Goal: Information Seeking & Learning: Find specific fact

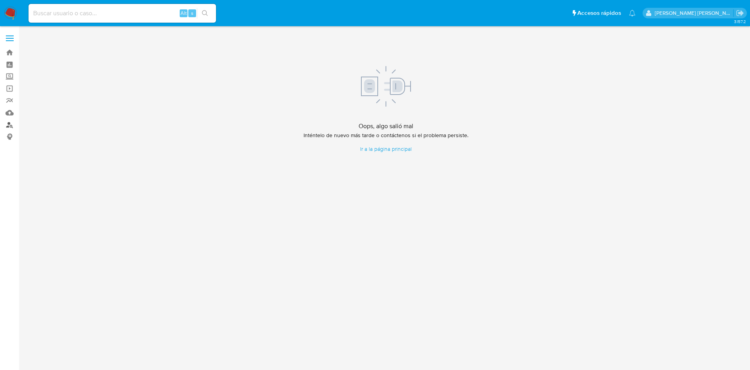
click at [11, 123] on link "Buscador de personas" at bounding box center [46, 125] width 93 height 12
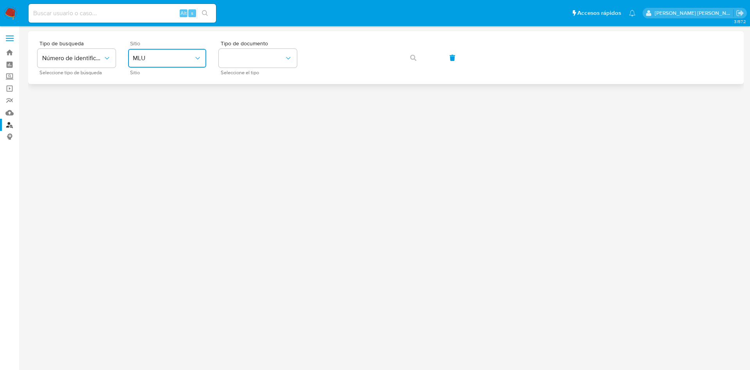
drag, startPoint x: 170, startPoint y: 58, endPoint x: 168, endPoint y: 64, distance: 6.8
click at [170, 58] on span "MLU" at bounding box center [163, 58] width 61 height 8
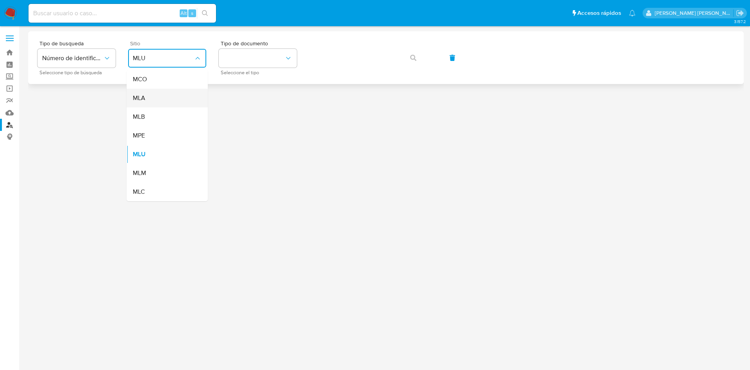
click at [161, 99] on div "MLA" at bounding box center [165, 98] width 64 height 19
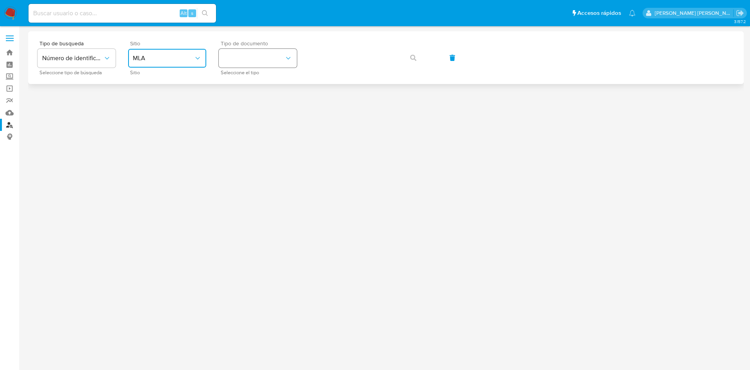
click at [265, 61] on button "identificationType" at bounding box center [258, 58] width 78 height 19
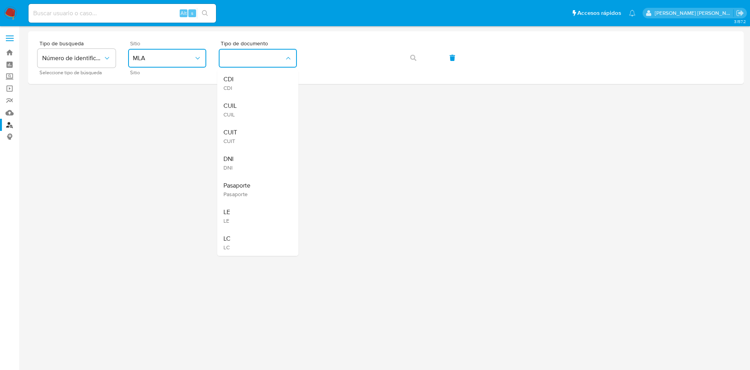
drag, startPoint x: 257, startPoint y: 110, endPoint x: 265, endPoint y: 105, distance: 9.4
click at [257, 110] on div "CUIL CUIL" at bounding box center [255, 109] width 64 height 27
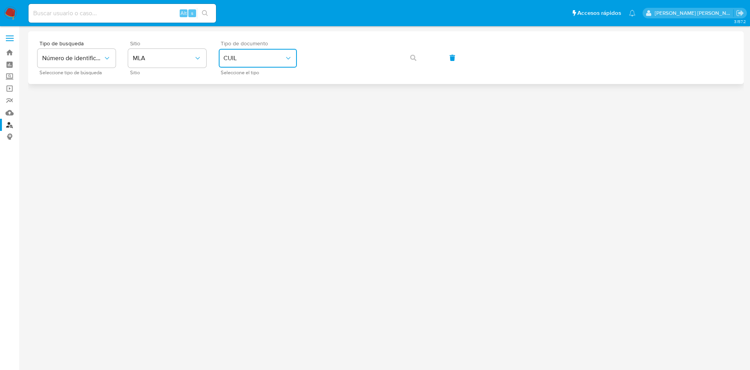
drag, startPoint x: 264, startPoint y: 61, endPoint x: 264, endPoint y: 67, distance: 5.9
click at [264, 65] on button "CUIL" at bounding box center [258, 58] width 78 height 19
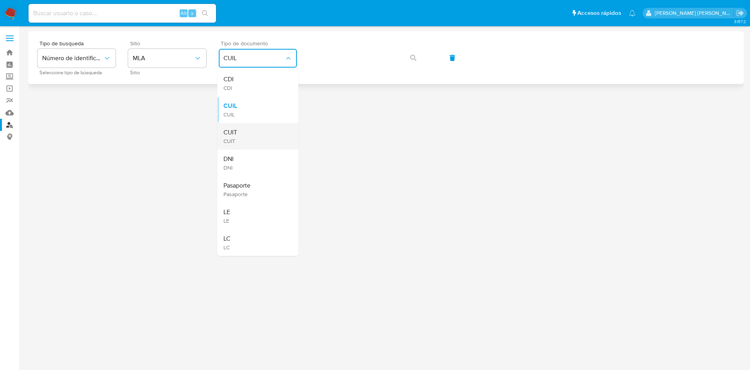
click at [258, 135] on div "CUIT CUIT" at bounding box center [255, 136] width 64 height 27
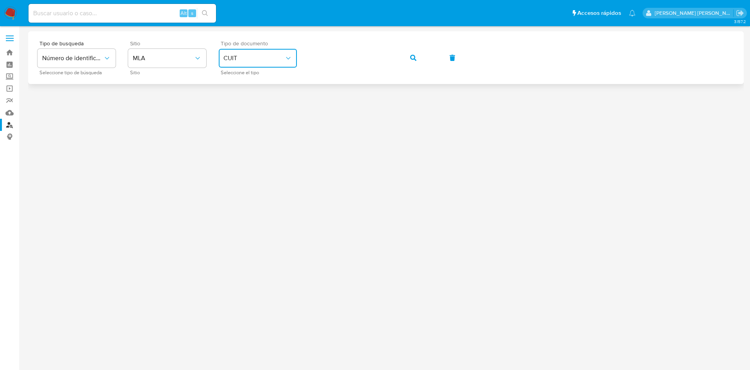
click at [408, 59] on button "button" at bounding box center [413, 57] width 27 height 19
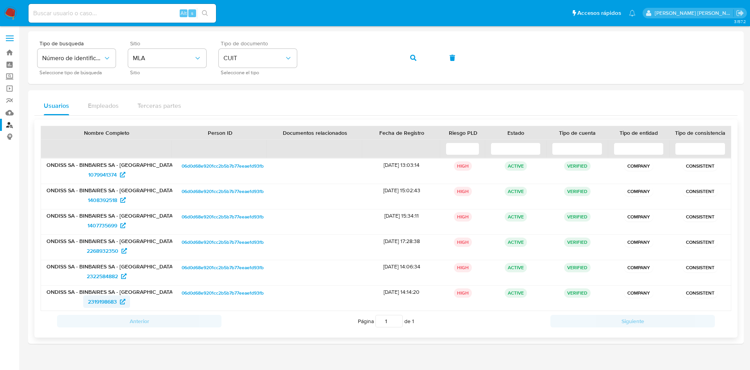
click at [117, 301] on span "2319198683" at bounding box center [102, 301] width 29 height 13
click at [114, 175] on span "1079941374" at bounding box center [102, 174] width 29 height 13
click at [150, 59] on div "Tipo de busqueda Número de identificación Seleccione tipo de búsqueda Sitio MLA…" at bounding box center [386, 58] width 697 height 34
click at [413, 56] on icon "button" at bounding box center [413, 58] width 6 height 6
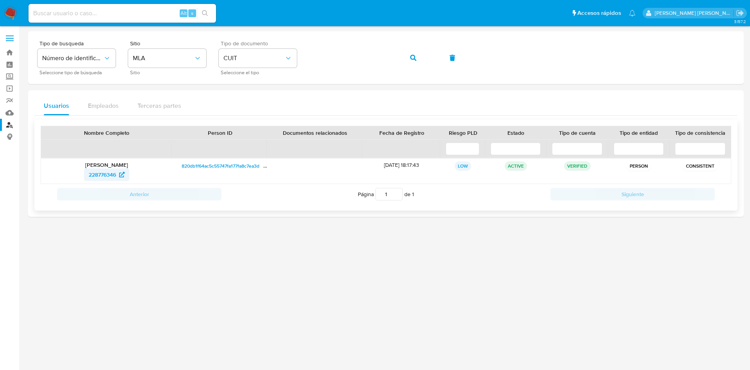
click at [107, 171] on span "228776346" at bounding box center [102, 174] width 27 height 13
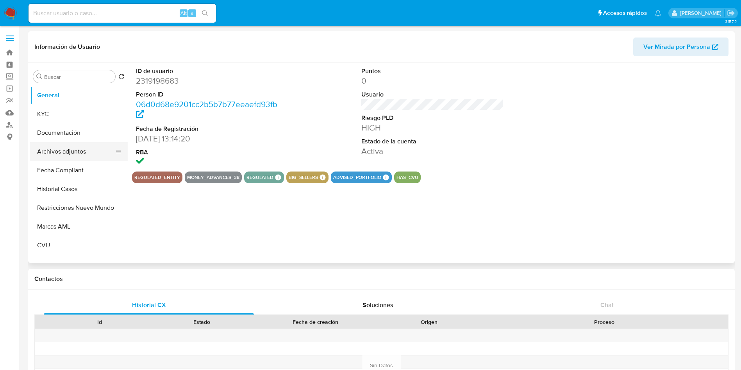
select select "10"
click at [72, 137] on button "Documentación" at bounding box center [75, 132] width 91 height 19
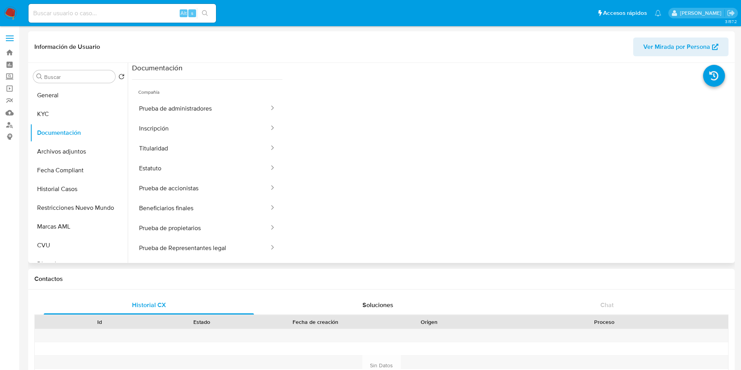
click at [677, 46] on span "Ver Mirada por Persona" at bounding box center [676, 47] width 67 height 19
drag, startPoint x: 48, startPoint y: 110, endPoint x: 55, endPoint y: 107, distance: 7.5
click at [47, 110] on button "KYC" at bounding box center [75, 114] width 91 height 19
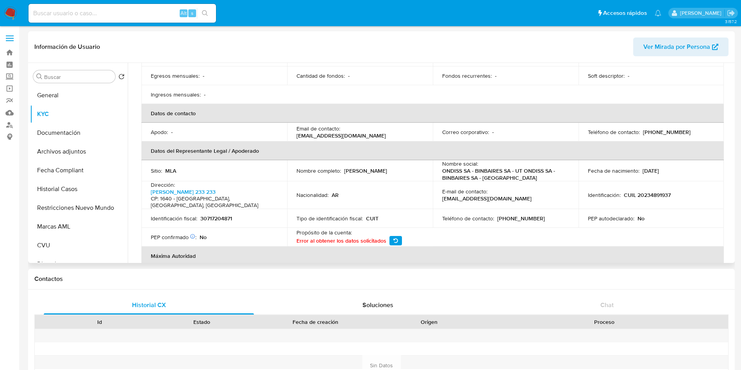
scroll to position [176, 0]
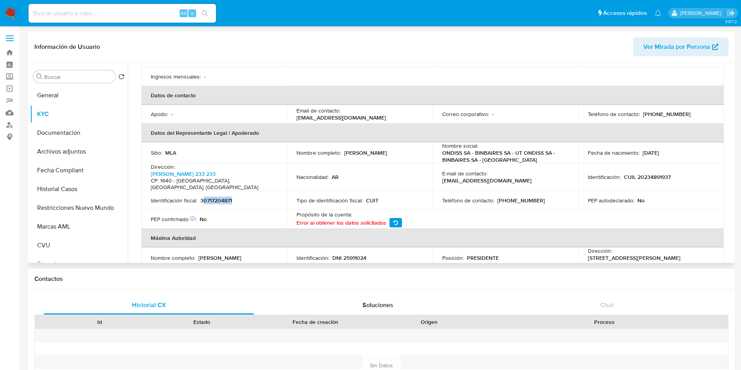
drag, startPoint x: 241, startPoint y: 184, endPoint x: 202, endPoint y: 185, distance: 39.5
click at [203, 197] on div "Identificación fiscal : 30717204871" at bounding box center [214, 200] width 127 height 7
click at [220, 197] on p "30717204871" at bounding box center [216, 200] width 32 height 7
drag, startPoint x: 237, startPoint y: 184, endPoint x: 202, endPoint y: 185, distance: 35.2
click at [202, 197] on div "Identificación fiscal : 30717204871" at bounding box center [214, 200] width 127 height 7
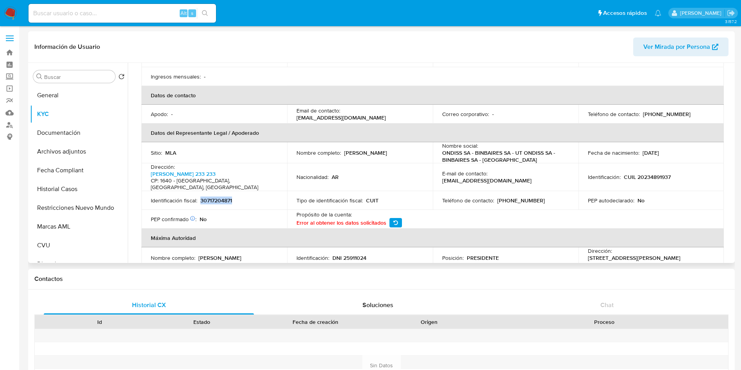
copy p "30717204871"
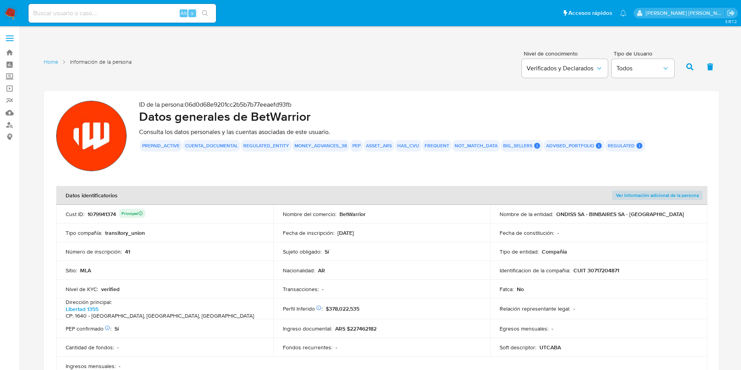
drag, startPoint x: 116, startPoint y: 212, endPoint x: 85, endPoint y: 214, distance: 31.3
click at [85, 214] on div "Cust ID : 1079941374 Principal" at bounding box center [165, 214] width 198 height 11
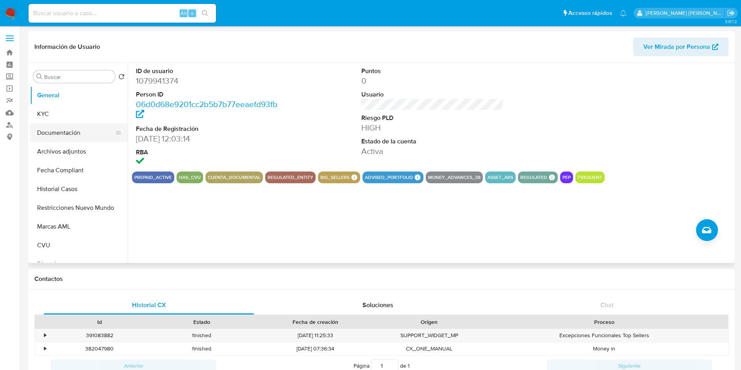
select select "10"
click at [79, 133] on button "Documentación" at bounding box center [75, 132] width 91 height 19
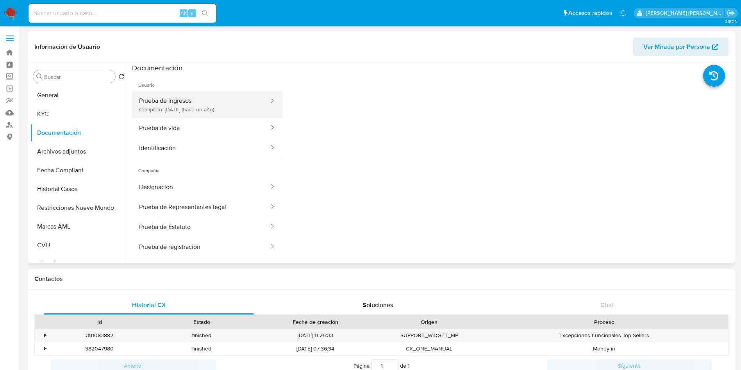
click at [195, 110] on button "Prueba de ingresos Completo: 15/06/2024 (hace un año)" at bounding box center [201, 104] width 138 height 27
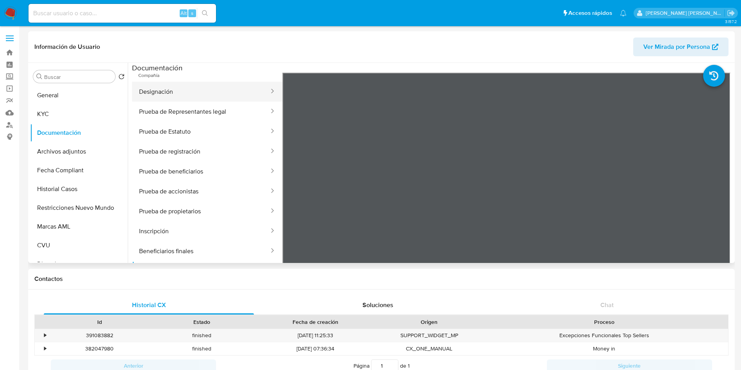
scroll to position [145, 0]
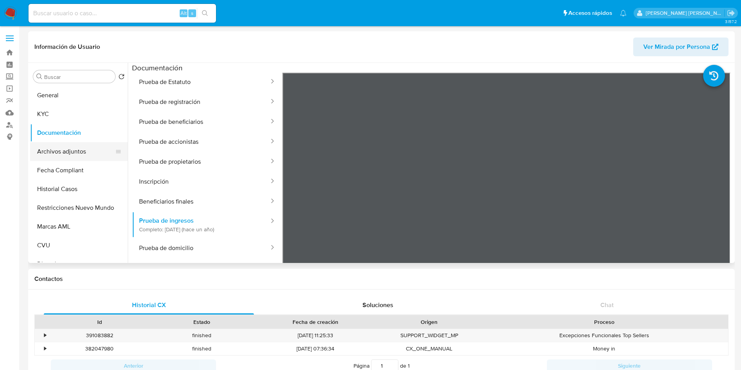
click at [73, 149] on button "Archivos adjuntos" at bounding box center [75, 151] width 91 height 19
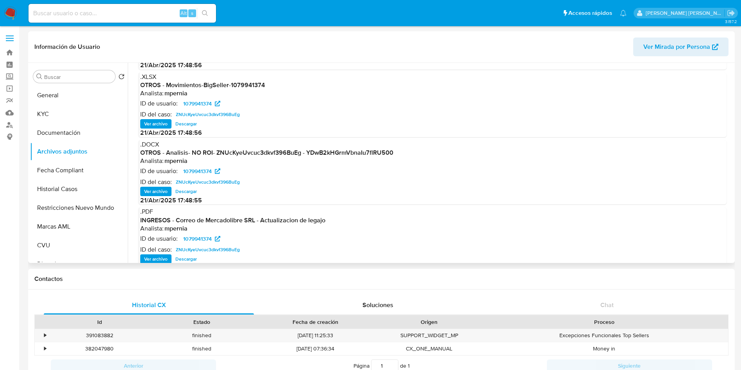
scroll to position [66, 0]
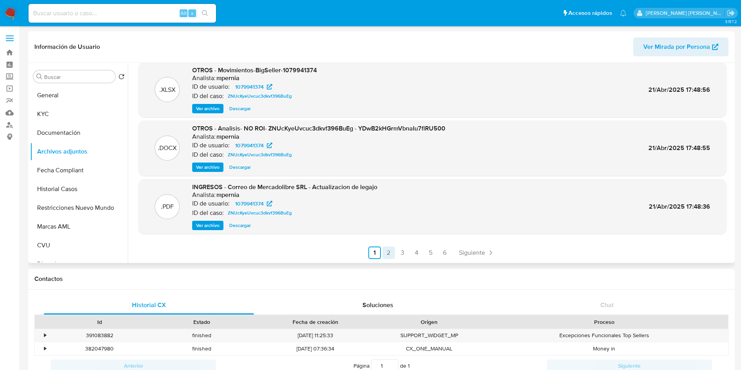
click at [389, 252] on link "2" at bounding box center [388, 253] width 13 height 13
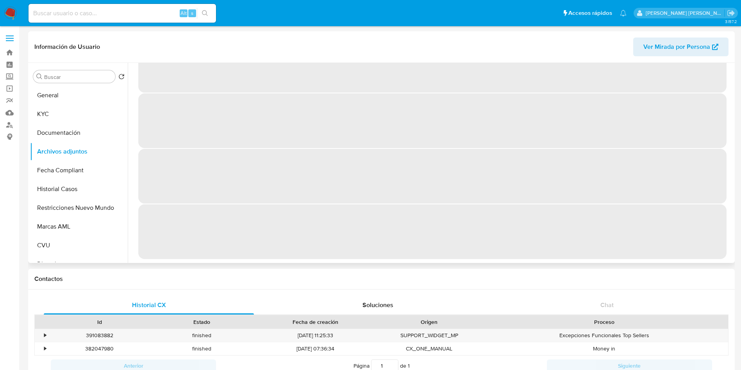
scroll to position [0, 0]
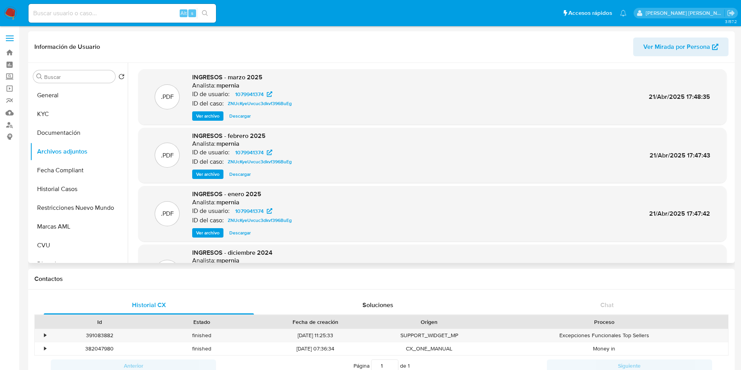
click at [259, 80] on span "INGRESOS - marzo 2025" at bounding box center [227, 77] width 70 height 9
click at [208, 119] on span "Ver archivo" at bounding box center [207, 116] width 23 height 8
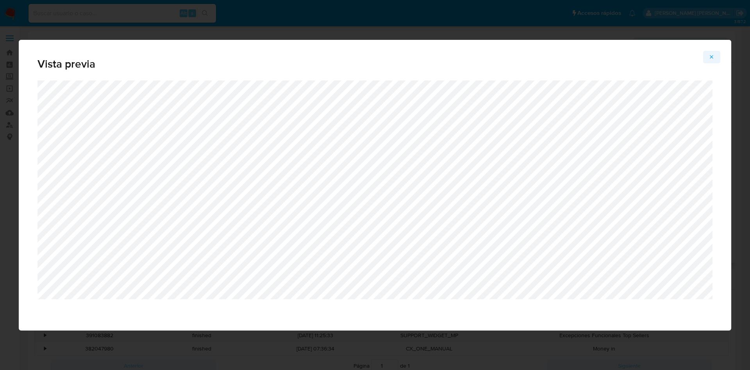
click at [711, 57] on icon "Attachment preview" at bounding box center [712, 57] width 6 height 6
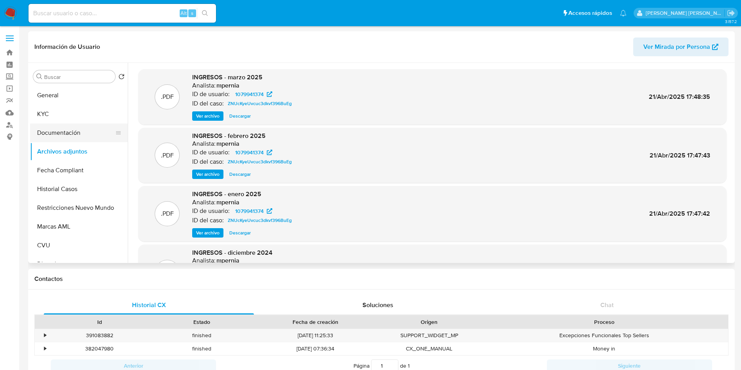
click at [70, 131] on button "Documentación" at bounding box center [75, 132] width 91 height 19
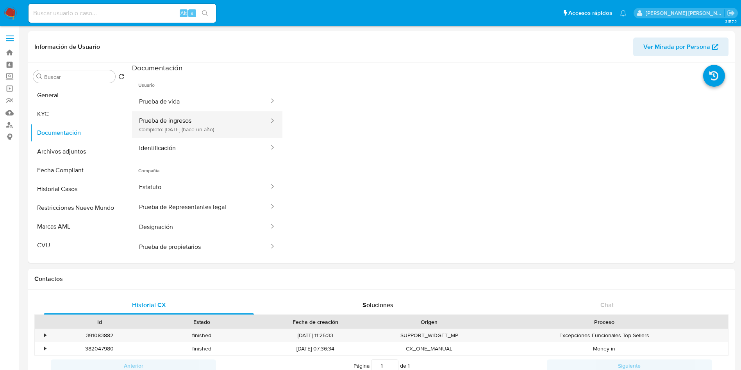
click at [218, 122] on button "Prueba de ingresos Completo: 15/06/2024 (hace un año)" at bounding box center [201, 124] width 138 height 27
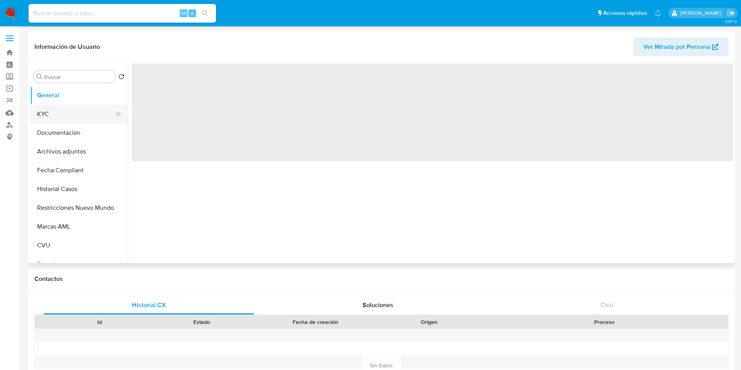
click at [52, 115] on button "KYC" at bounding box center [75, 114] width 91 height 19
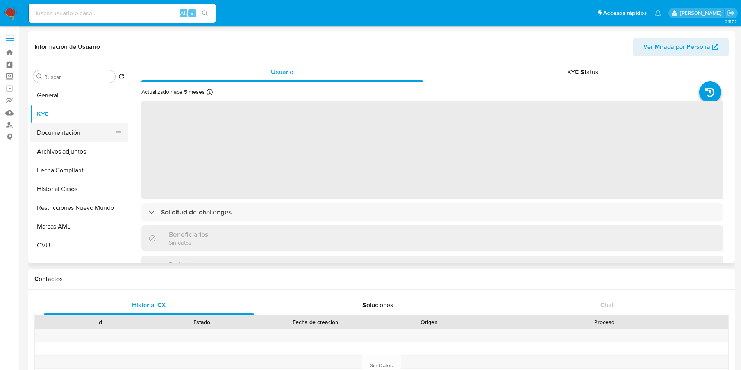
select select "10"
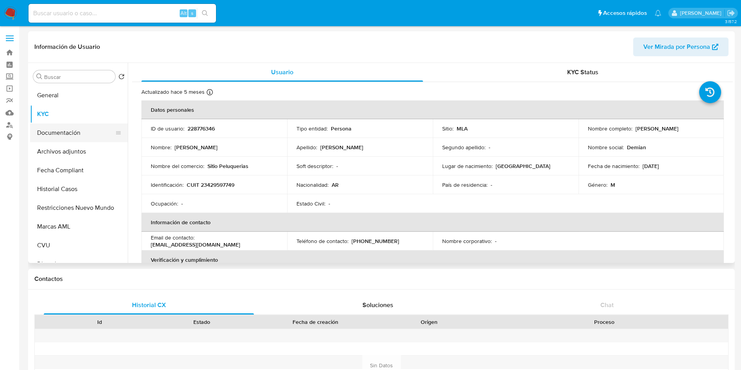
click at [59, 134] on button "Documentación" at bounding box center [75, 132] width 91 height 19
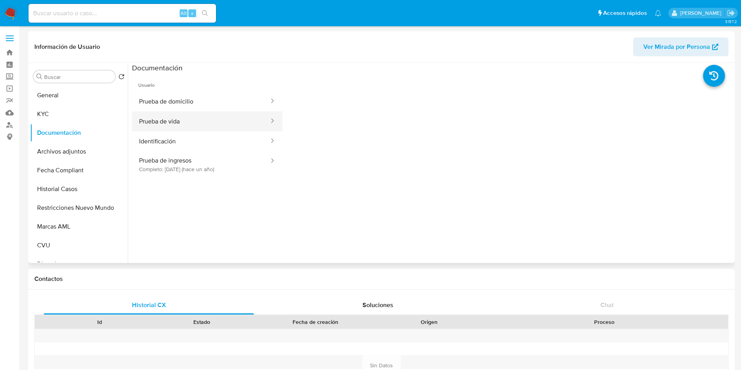
click at [196, 123] on button "Prueba de vida" at bounding box center [201, 121] width 138 height 20
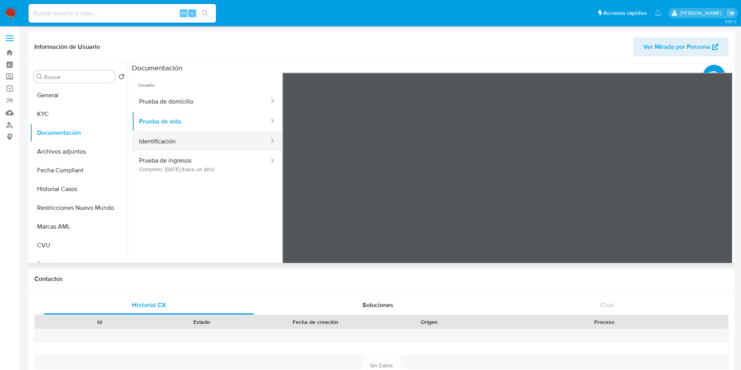
click at [171, 139] on button "Identificación" at bounding box center [201, 141] width 138 height 20
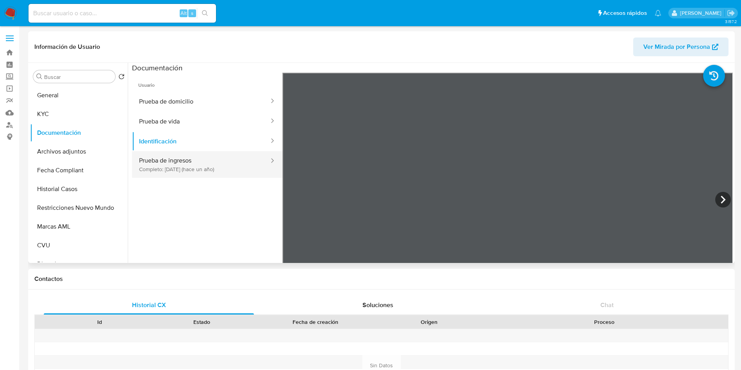
click at [195, 170] on button "Prueba de ingresos Completo: [DATE] (hace un año)" at bounding box center [201, 164] width 138 height 27
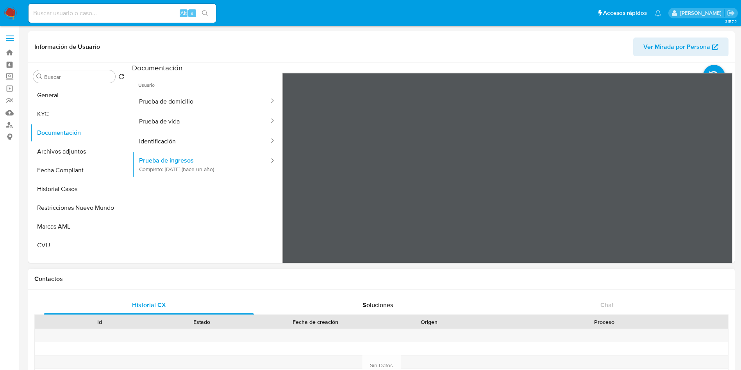
click at [495, 52] on div "Información de Usuario Ver Mirada por Persona Buscar Volver al orden por defect…" at bounding box center [381, 147] width 707 height 232
click at [509, 66] on section at bounding box center [432, 193] width 601 height 260
click at [418, 63] on section at bounding box center [432, 193] width 601 height 260
